Goal: Use online tool/utility: Utilize a website feature to perform a specific function

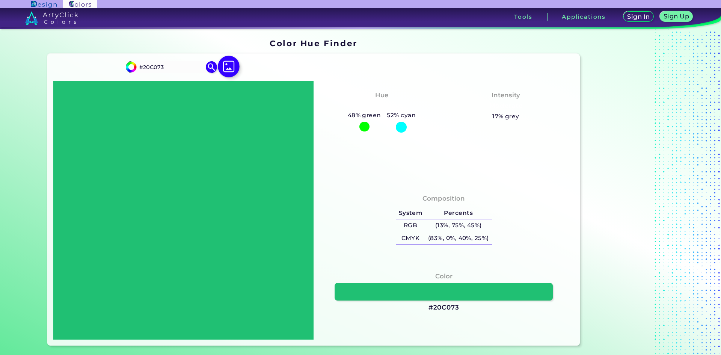
click at [228, 65] on img at bounding box center [229, 67] width 22 height 22
click at [0, 0] on input "file" at bounding box center [0, 0] width 0 height 0
type input "#000000"
type input "#ffffff"
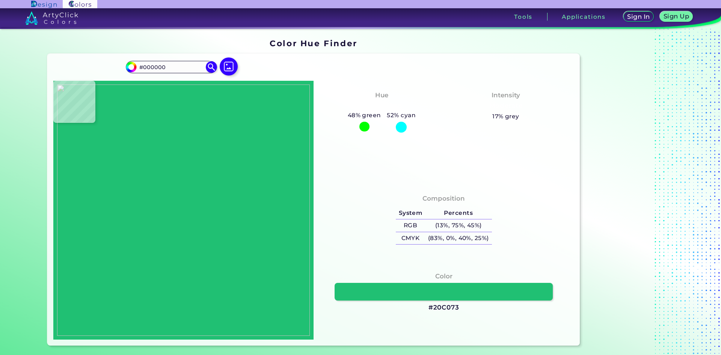
type input "#FFFFFF"
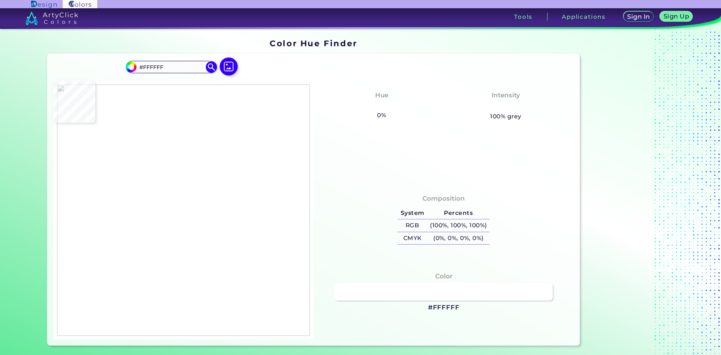
type input "#f9f9f9"
type input "#F9F9F9"
type input "#776567"
type input "#352121"
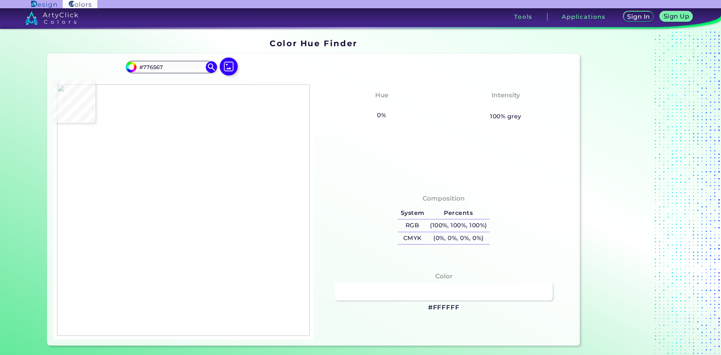
type input "#352121"
type input "#301a1a"
type input "#301A1A"
type input "#beb1b1"
type input "#BEB1B1"
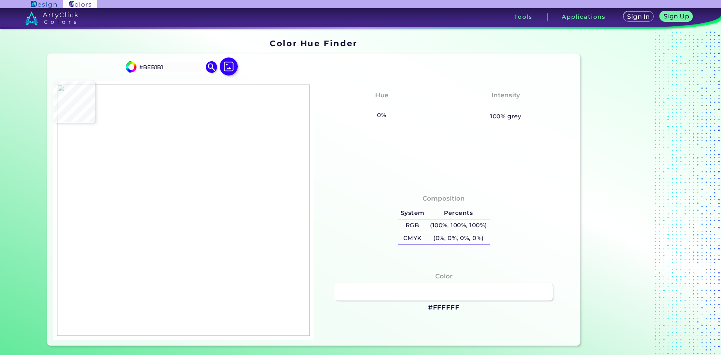
type input "#7d7272"
type input "#7D7272"
type input "#fefefe"
type input "#FEFEFE"
type input "#ffffff"
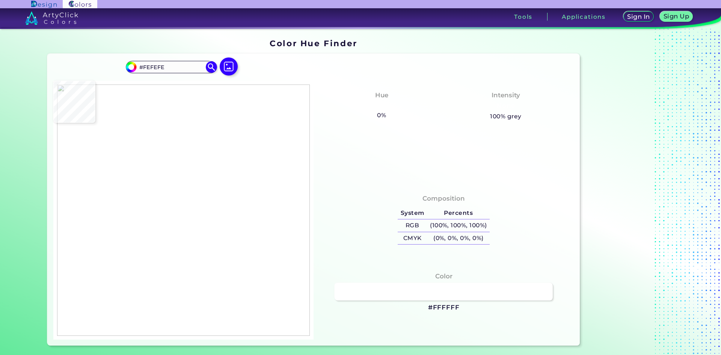
type input "#FFFFFF"
type input "#f3effc"
type input "#F3EFFC"
type input "#ffffff"
type input "#FFFFFF"
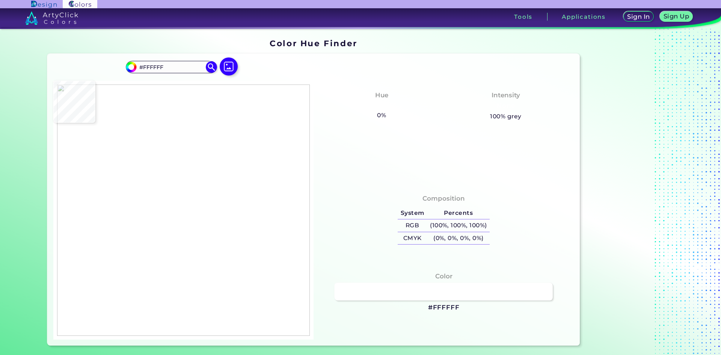
type input "#f8f4f5"
type input "#F8F4F5"
type input "#eee8f3"
type input "#EEE8F3"
type input "#f1e9f6"
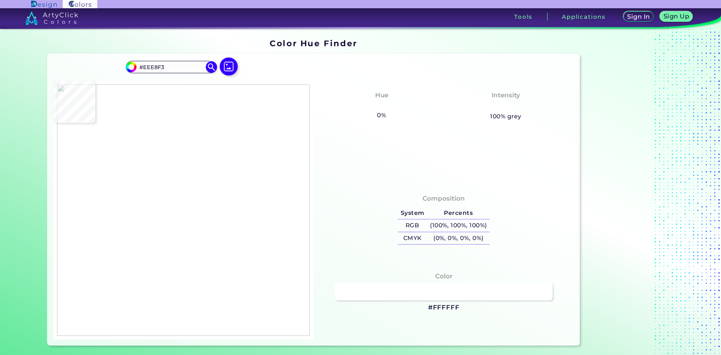
type input "#F1E9F6"
type input "#c74678"
type input "#C74678"
type input "#ea5594"
type input "#EA5594"
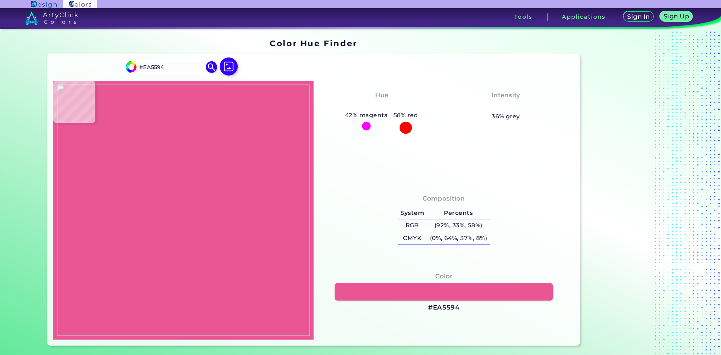
type input "#e54d8b"
type input "#E54D8B"
type input "#f3f2f6"
type input "#F3F2F6"
type input "#d94f8f"
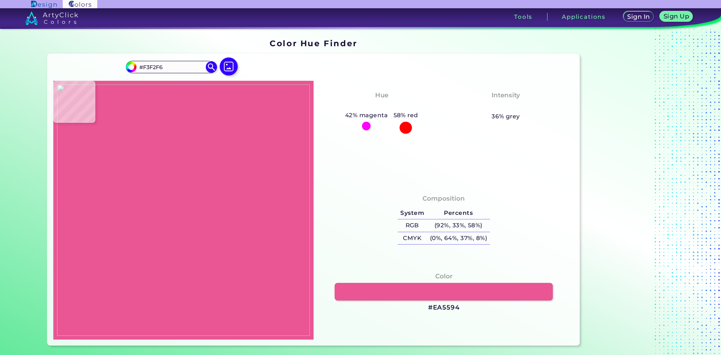
type input "#D94F8F"
type input "#be6587"
type input "#BE6587"
type input "#e04c8a"
type input "#E04C8A"
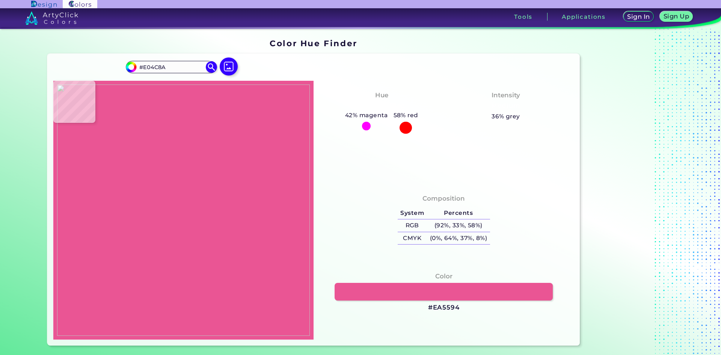
type input "#e4548f"
type input "#E4548F"
type input "#de5390"
type input "#DE5390"
type input "#ea599c"
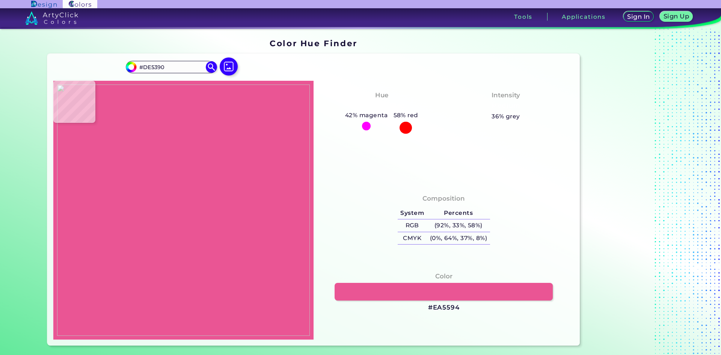
type input "#EA599C"
type input "#e15290"
type input "#E15290"
type input "#e04e8a"
type input "#E04E8A"
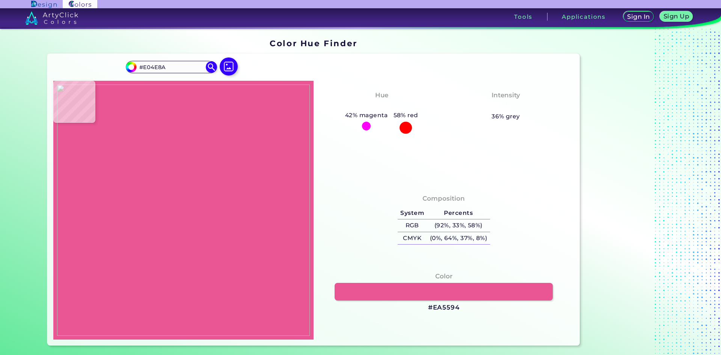
type input "#e04f8e"
type input "#E04F8E"
type input "#e9619e"
type input "#E9619E"
type input "#f067a7"
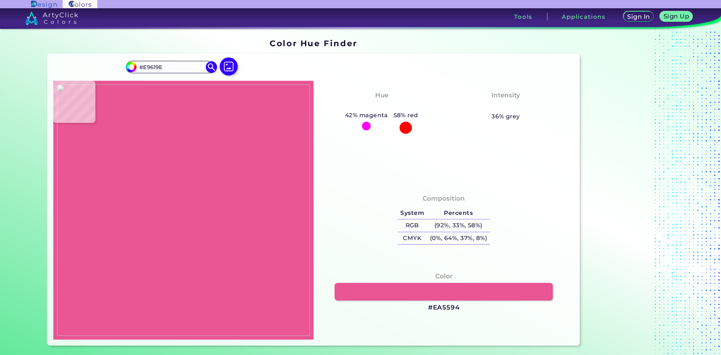
type input "#F067A7"
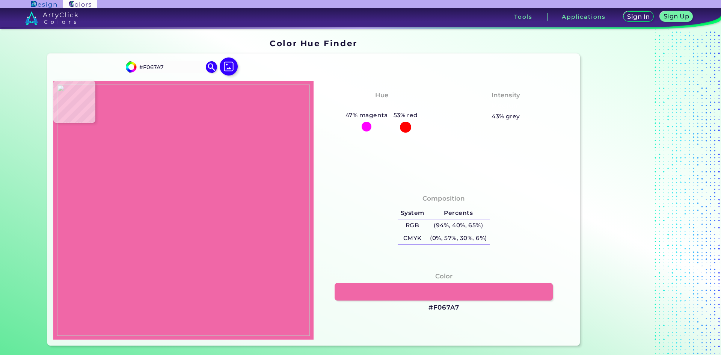
type input "#e55491"
type input "#E55491"
type input "#ef5f9e"
type input "#EF5F9E"
type input "#da4180"
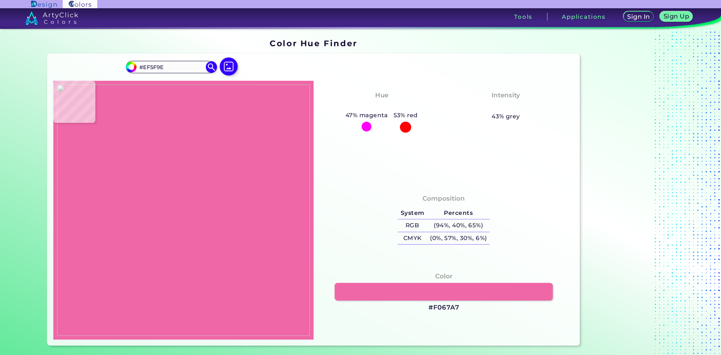
type input "#DA4180"
type input "#e44685"
type input "#E44685"
type input "#df4282"
type input "#DF4282"
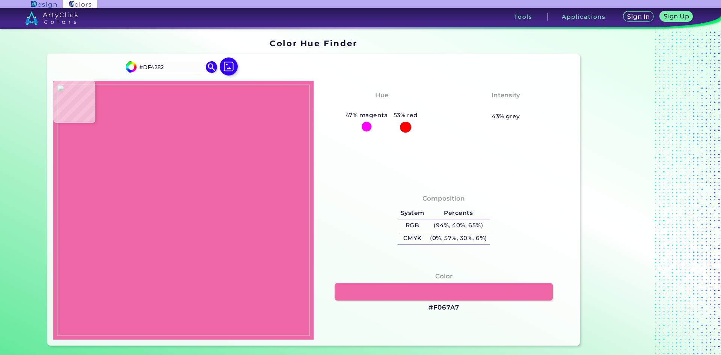
type input "#db3a78"
type input "#DB3A78"
type input "#e75590"
type input "#E75590"
type input "#df4382"
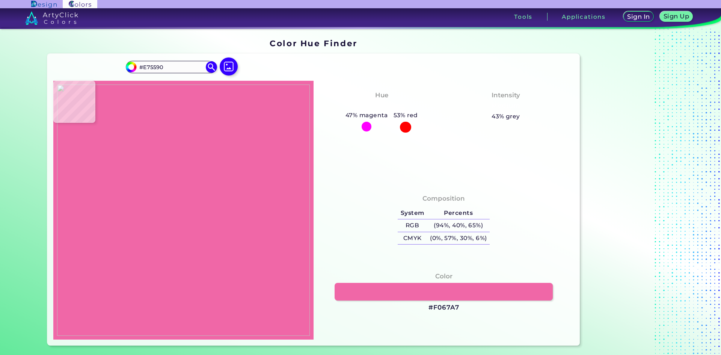
type input "#DF4382"
type input "#df3b7d"
type input "#DF3B7D"
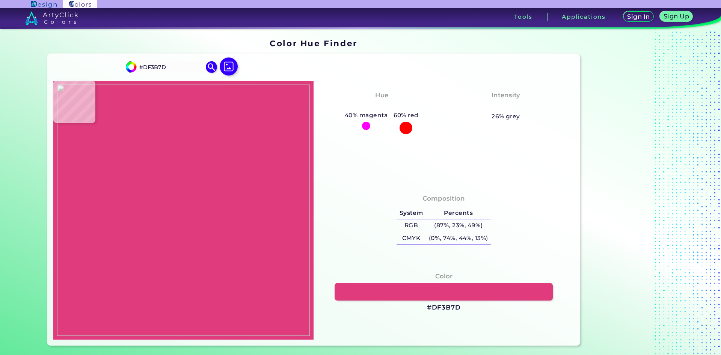
type input "#df4080"
type input "#DF4080"
type input "#ea4f91"
type input "#EA4F91"
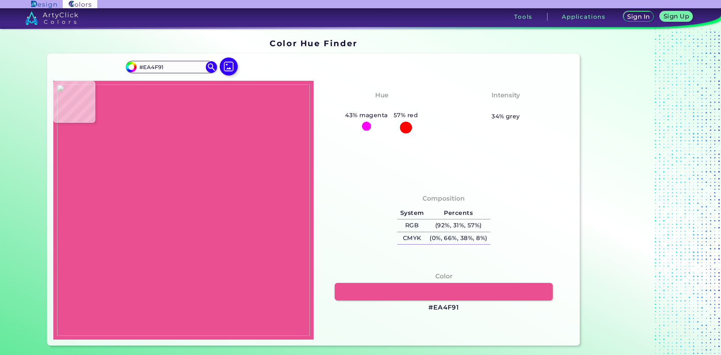
click at [229, 200] on img at bounding box center [183, 209] width 253 height 251
click at [209, 66] on img at bounding box center [211, 66] width 13 height 13
click at [167, 204] on div at bounding box center [183, 210] width 260 height 259
click at [442, 293] on link at bounding box center [443, 292] width 220 height 18
